Goal: Task Accomplishment & Management: Use online tool/utility

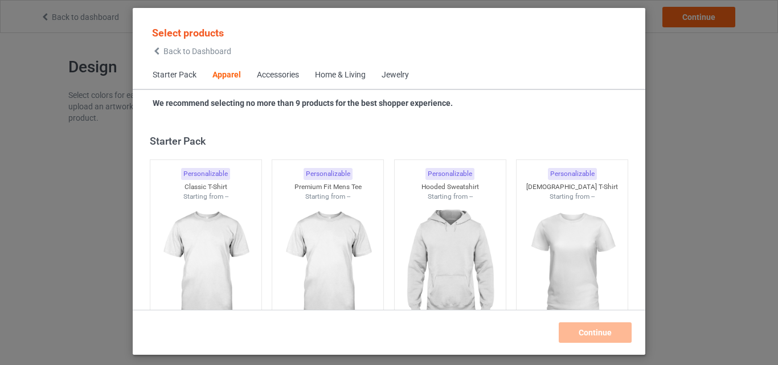
click at [332, 73] on div "Home & Living" at bounding box center [340, 74] width 51 height 11
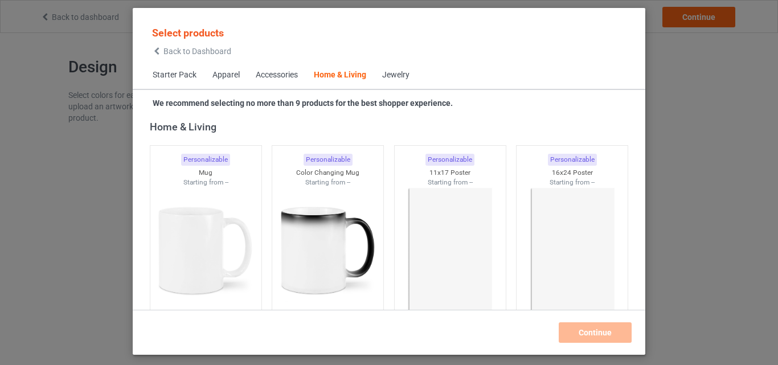
click at [230, 68] on span "Apparel" at bounding box center [225, 75] width 43 height 27
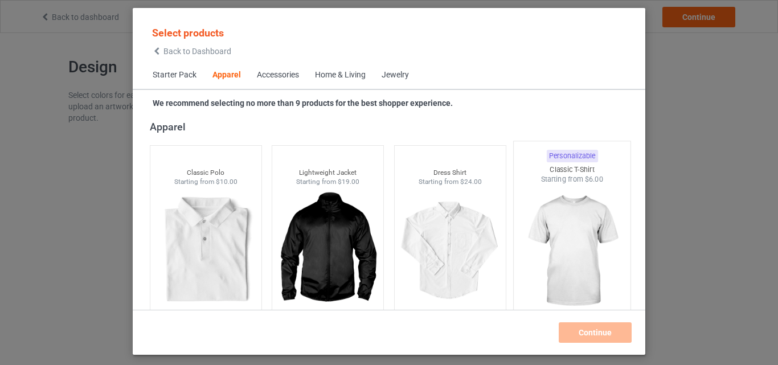
click at [568, 249] on img at bounding box center [572, 252] width 107 height 134
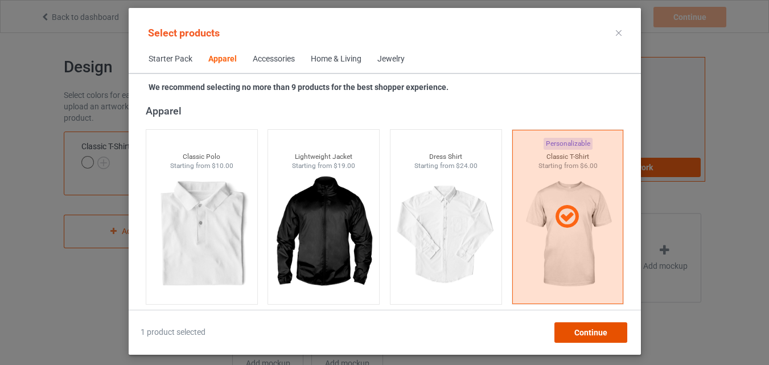
click at [595, 329] on span "Continue" at bounding box center [590, 332] width 33 height 9
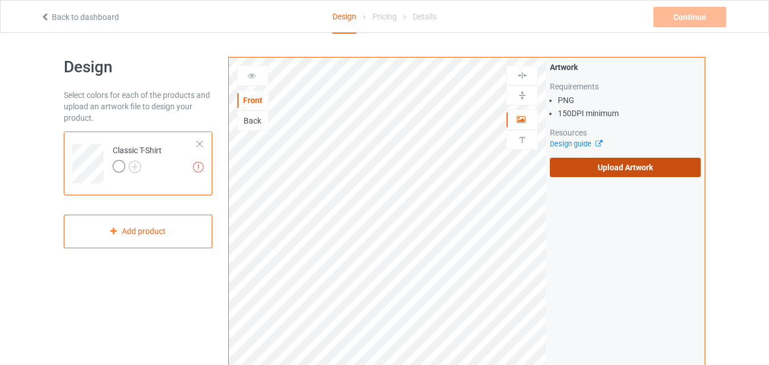
click at [646, 166] on label "Upload Artwork" at bounding box center [625, 167] width 151 height 19
click at [0, 0] on input "Upload Artwork" at bounding box center [0, 0] width 0 height 0
